Goal: Information Seeking & Learning: Compare options

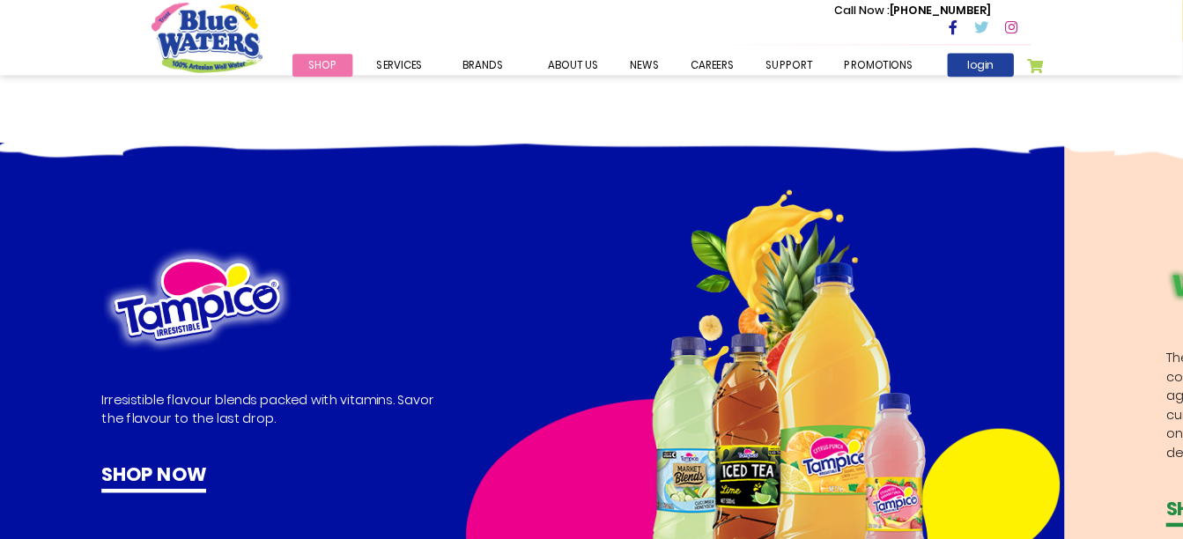
scroll to position [882, 0]
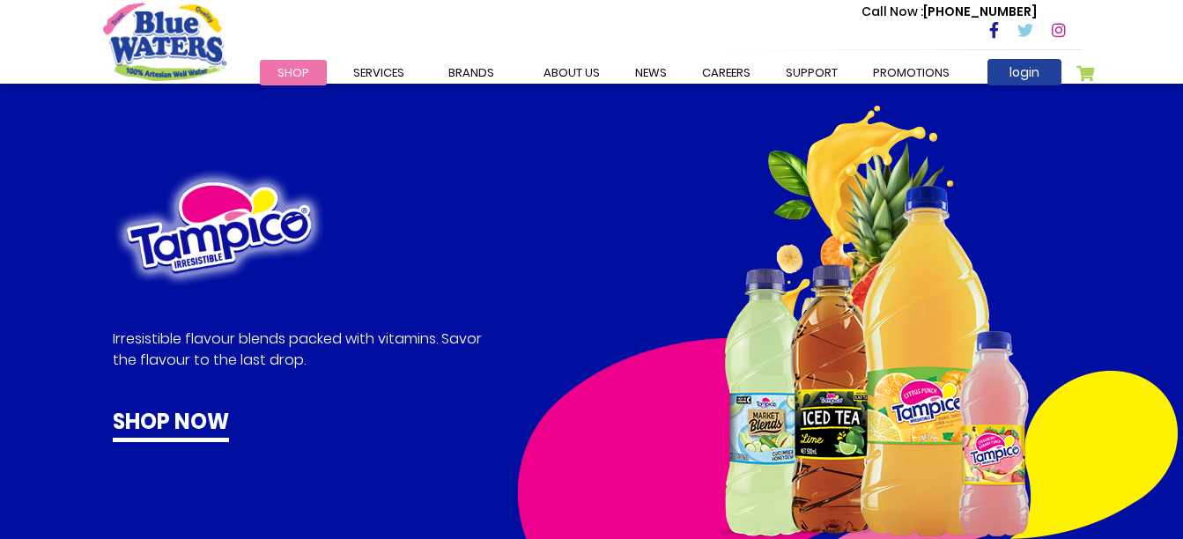
click at [748, 241] on img at bounding box center [847, 354] width 661 height 497
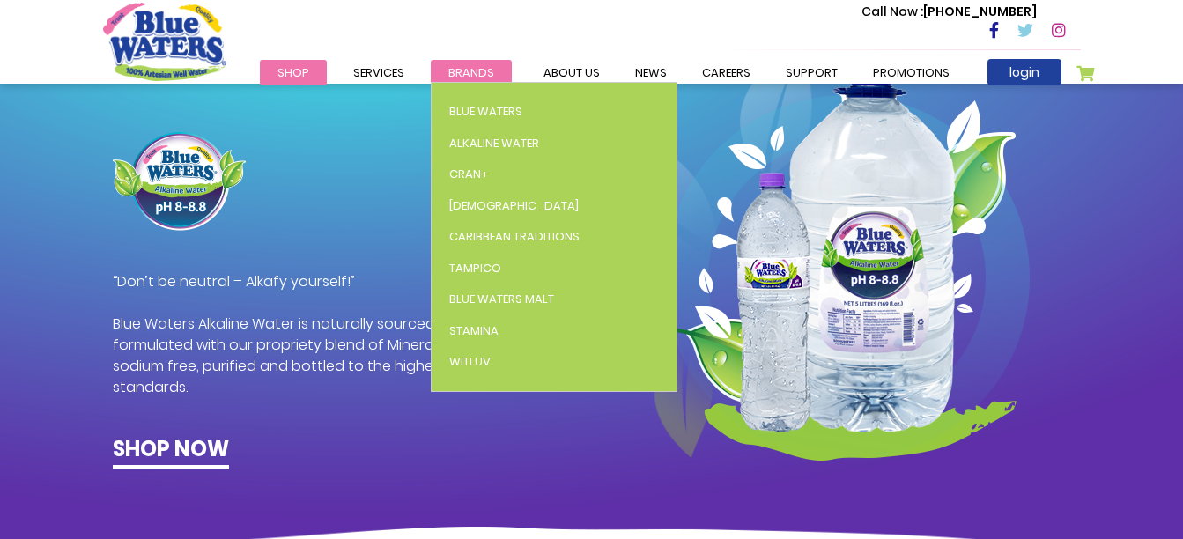
click at [477, 78] on span "Brands" at bounding box center [471, 72] width 46 height 17
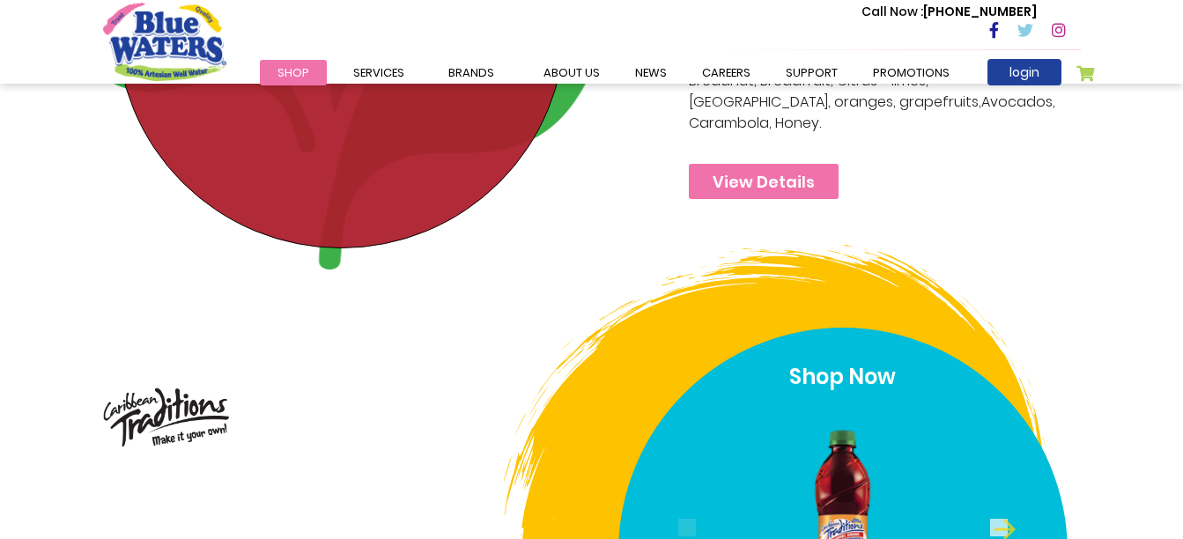
scroll to position [5004, 0]
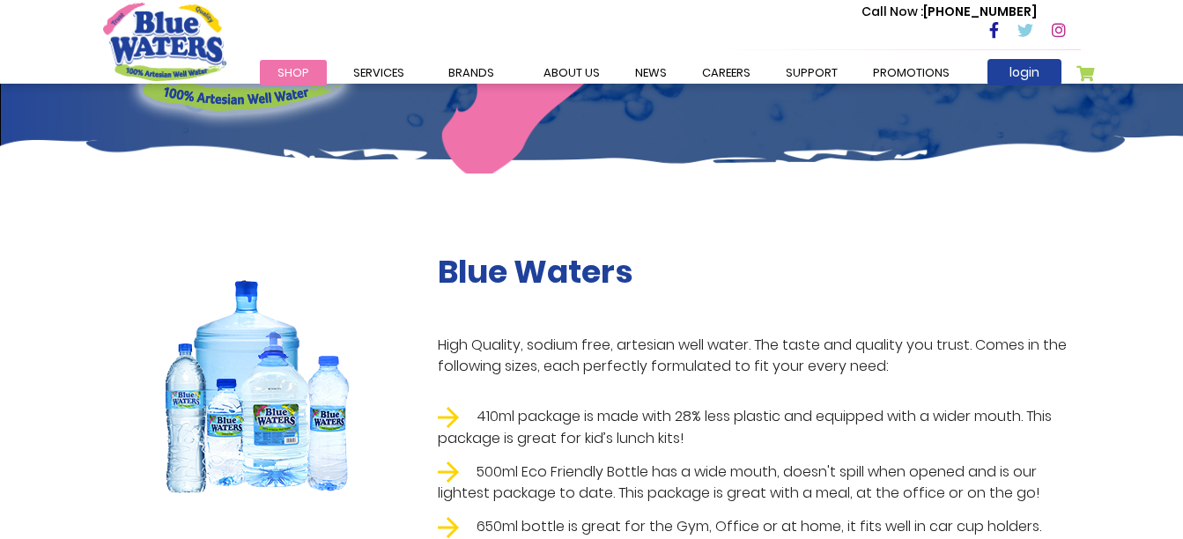
scroll to position [317, 0]
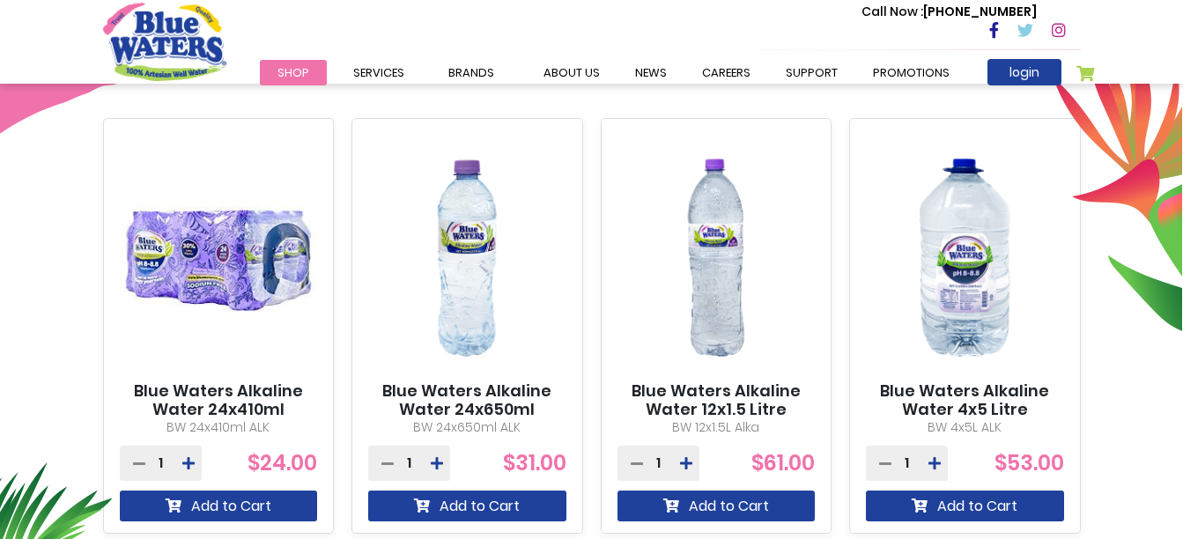
scroll to position [618, 0]
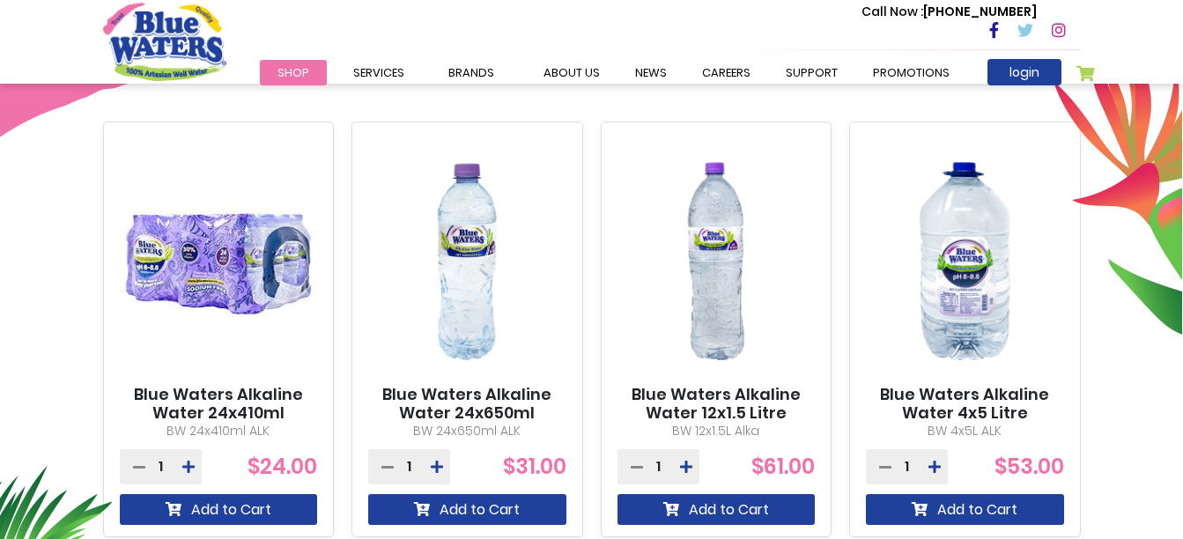
click at [218, 232] on img at bounding box center [219, 261] width 198 height 248
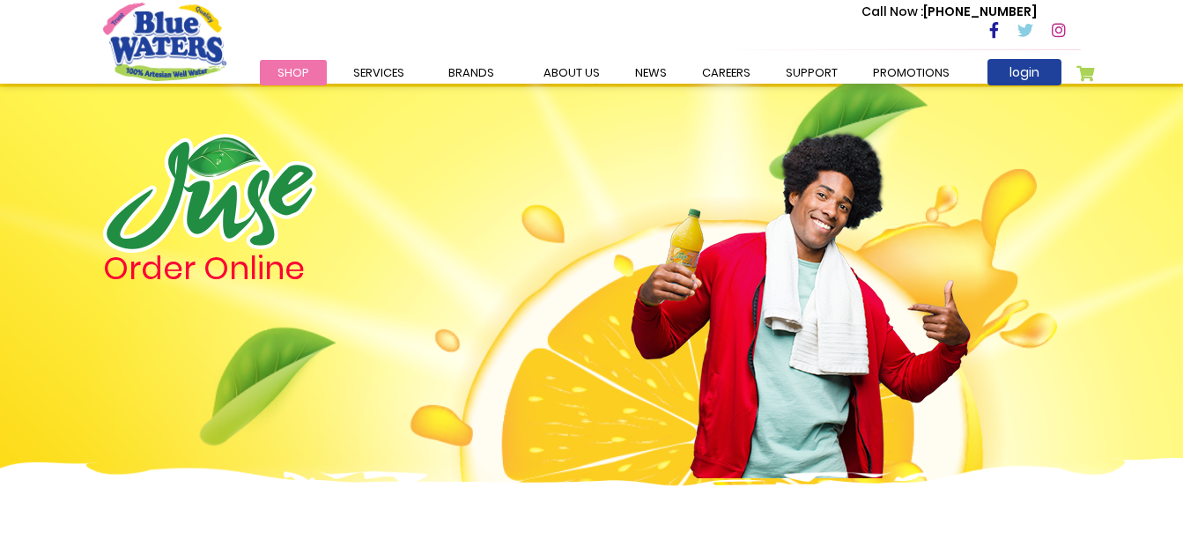
scroll to position [618, 0]
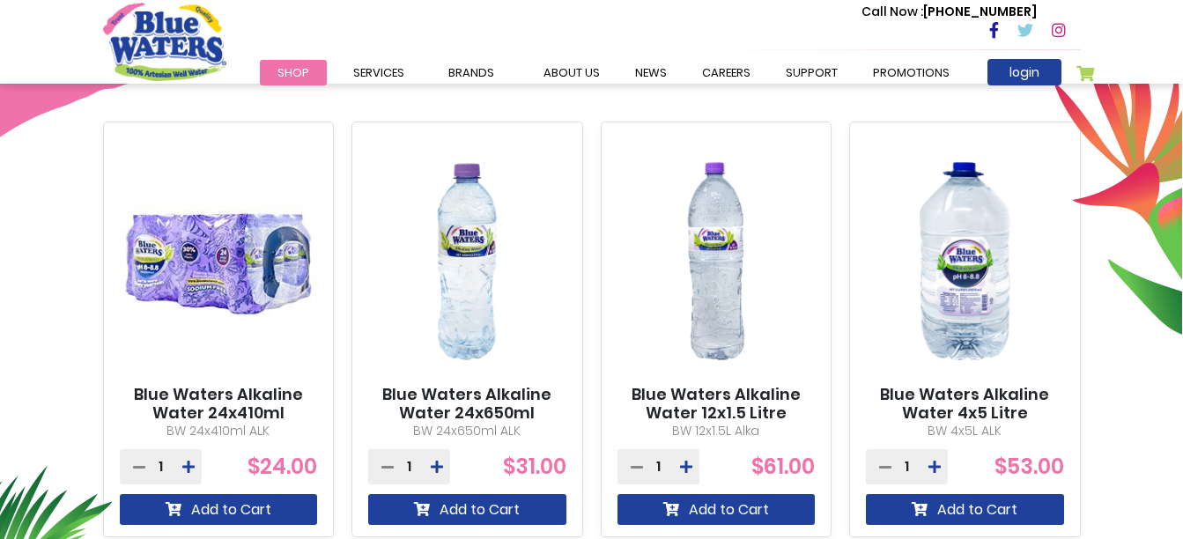
click at [483, 268] on img at bounding box center [467, 261] width 198 height 248
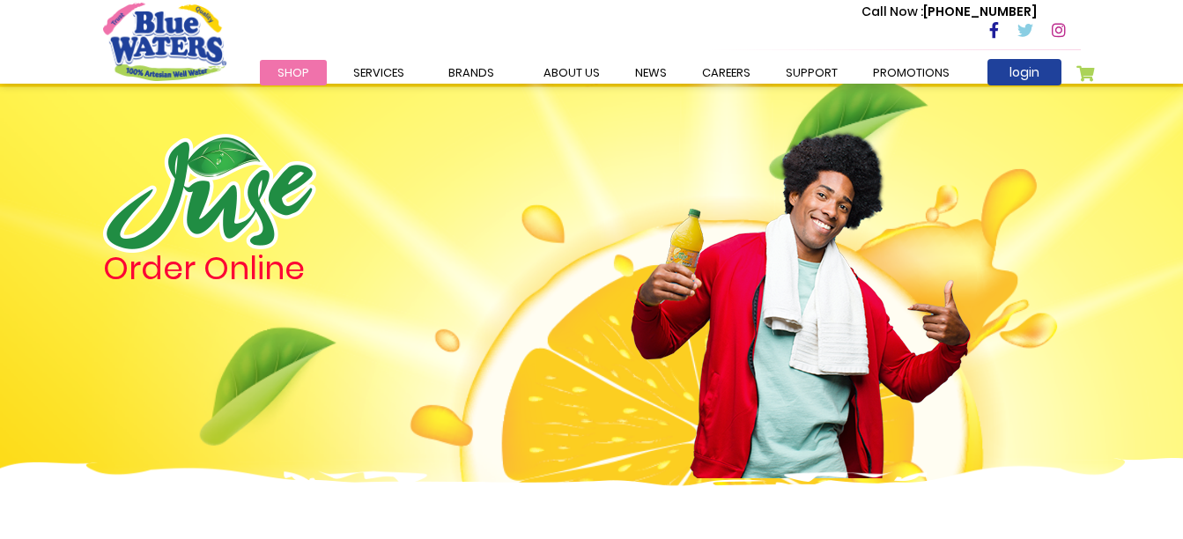
scroll to position [618, 0]
